Goal: Communication & Community: Answer question/provide support

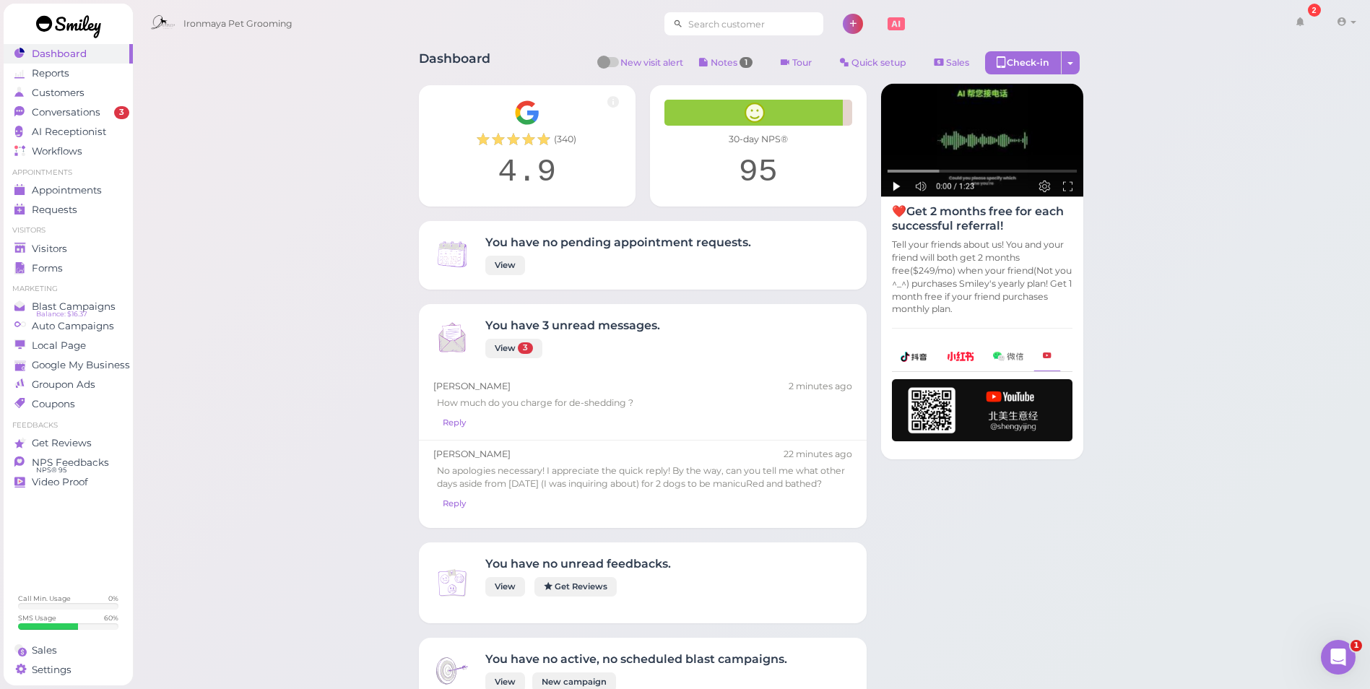
click at [735, 29] on input at bounding box center [753, 23] width 140 height 23
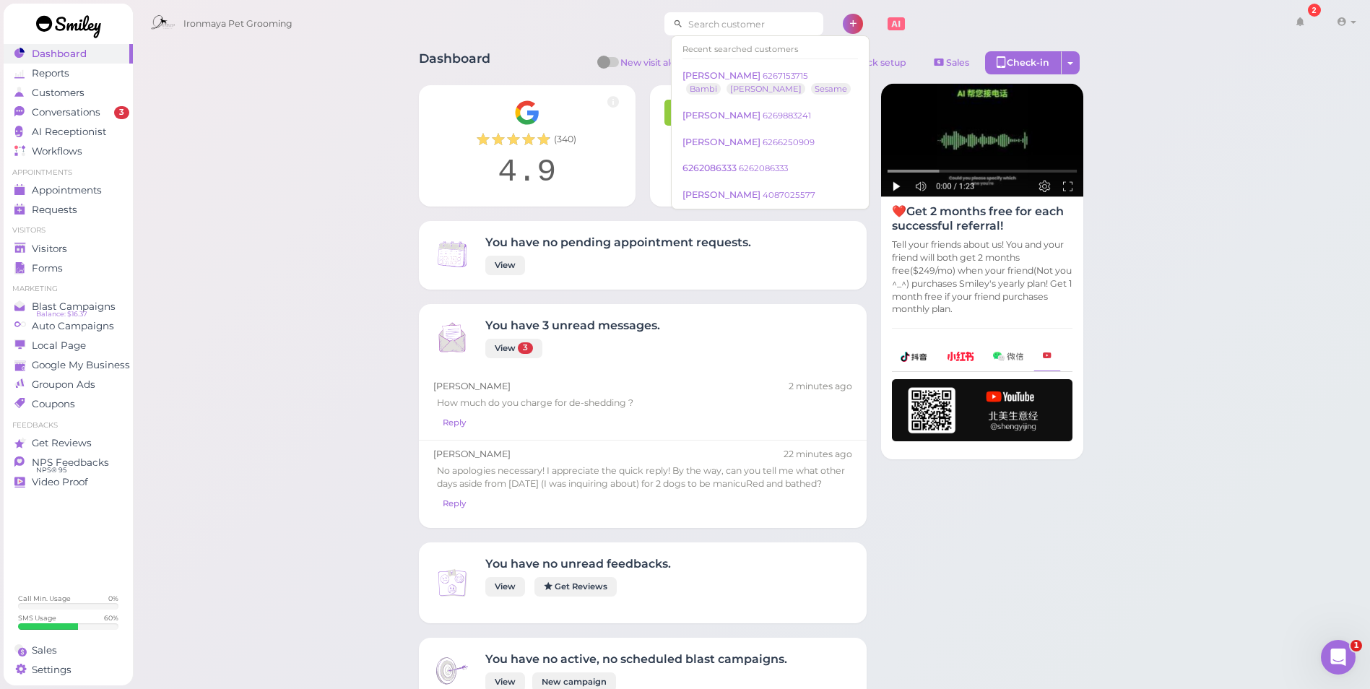
paste input "6263847292"
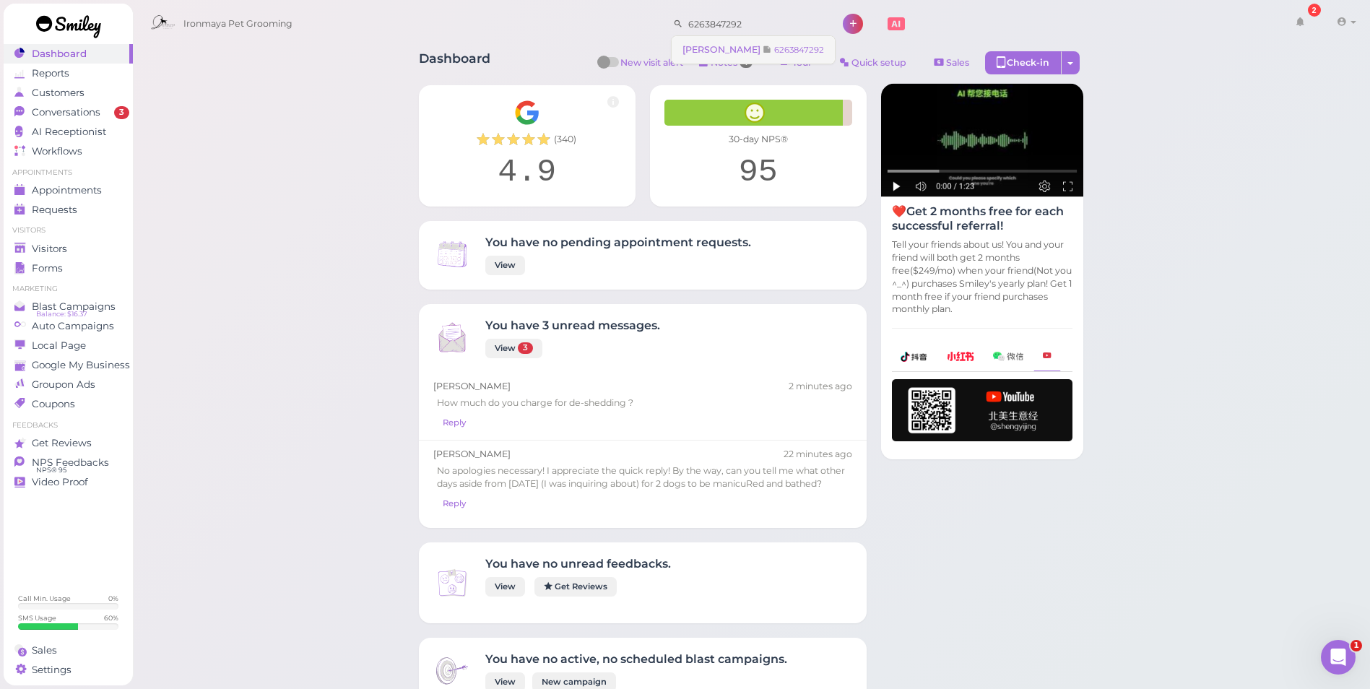
type input "6263847292"
click at [740, 43] on link "[PERSON_NAME] 6263847292" at bounding box center [753, 49] width 163 height 27
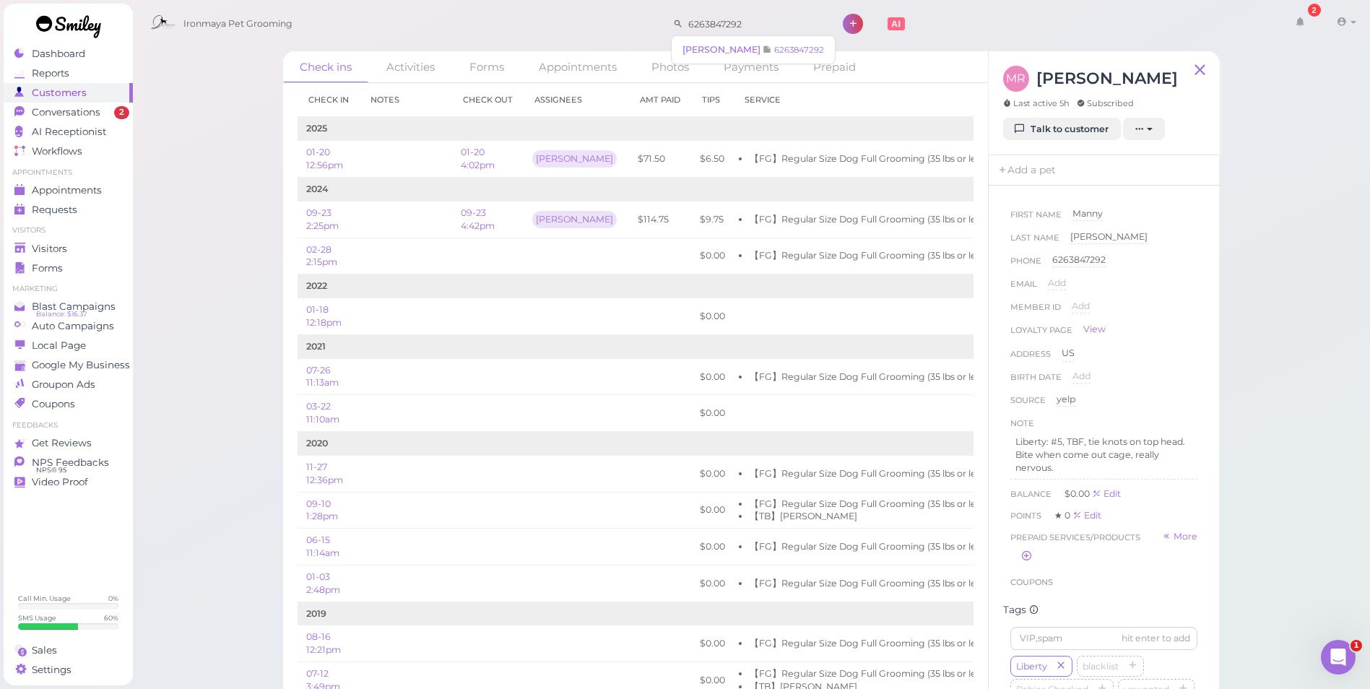
drag, startPoint x: 785, startPoint y: 25, endPoint x: 430, endPoint y: -5, distance: 356.7
click at [430, 0] on html "Dashboard Reports Customers Conversations 2" at bounding box center [685, 349] width 1370 height 698
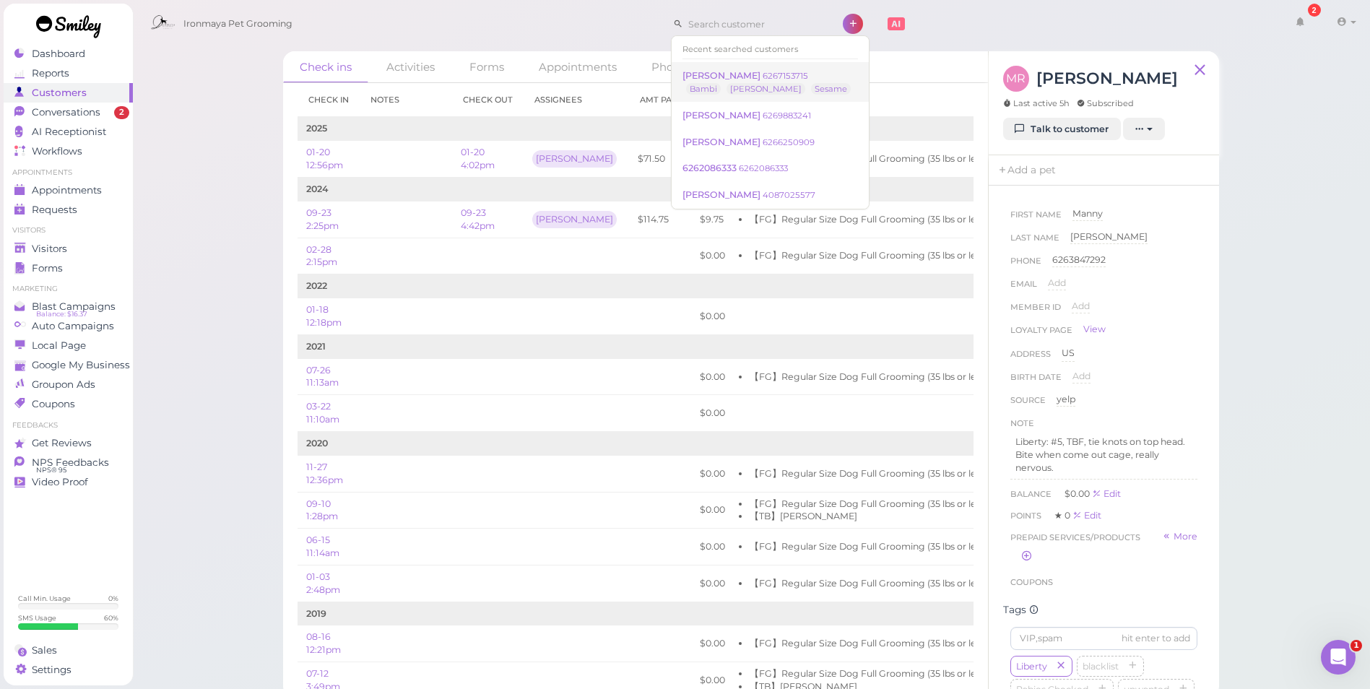
click at [766, 78] on small "6267153715" at bounding box center [786, 76] width 46 height 10
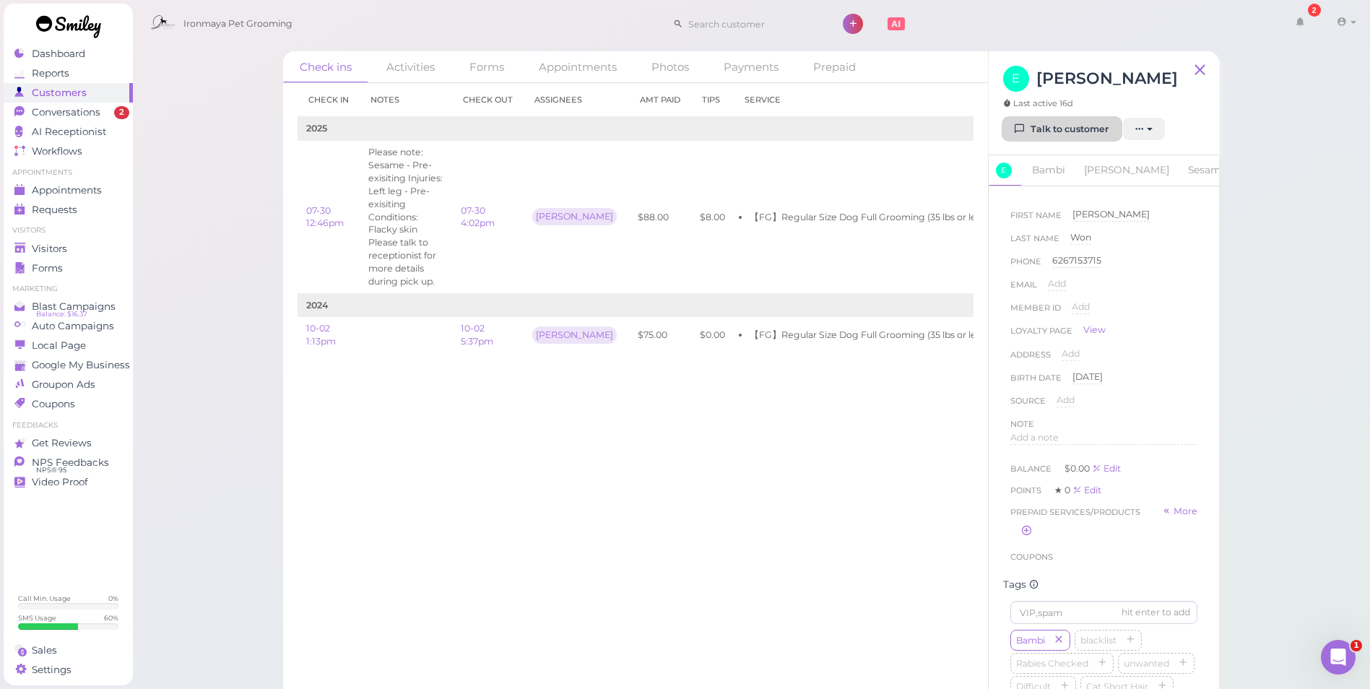
click at [1062, 132] on link "Talk to customer" at bounding box center [1062, 129] width 118 height 23
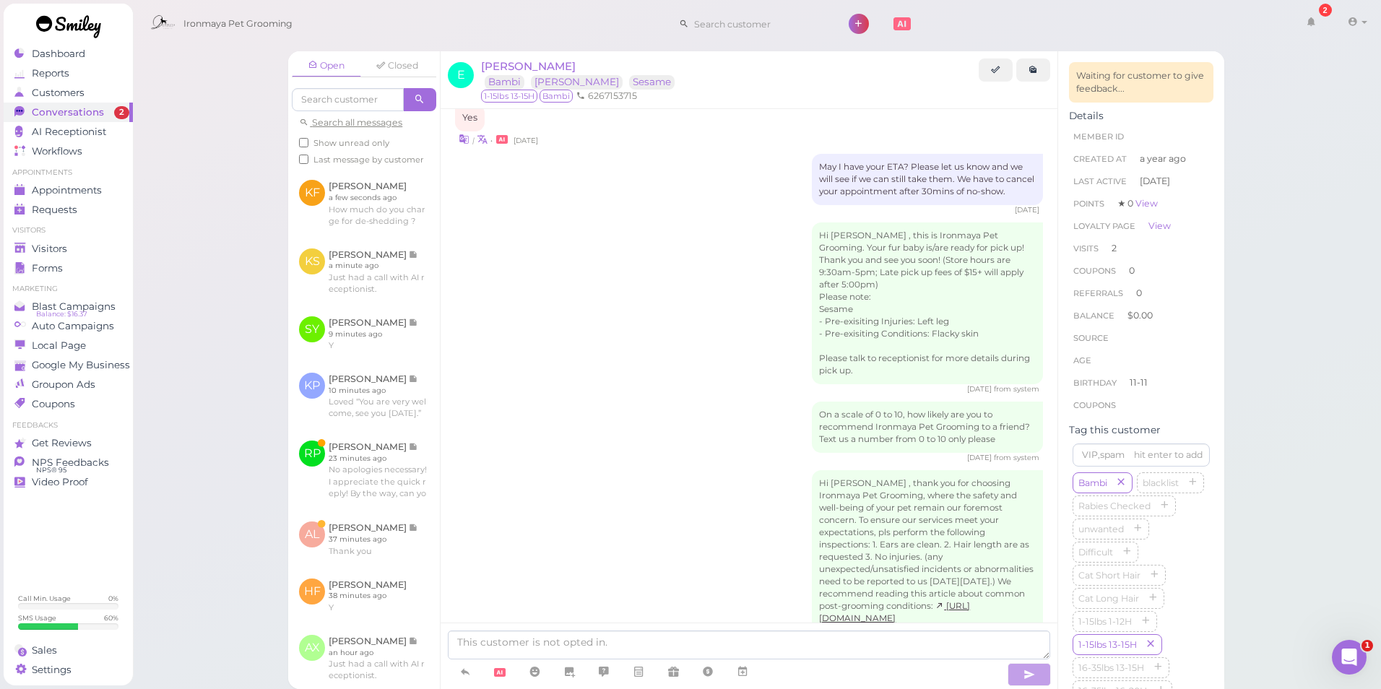
scroll to position [2054, 0]
